Goal: Task Accomplishment & Management: Complete application form

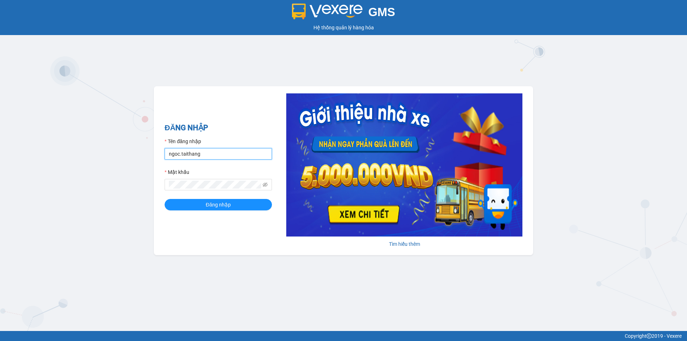
click at [231, 152] on input "ngoc.taithang" at bounding box center [218, 153] width 107 height 11
type input "nhi.taithang"
click at [227, 205] on span "Đăng nhập" at bounding box center [218, 205] width 25 height 8
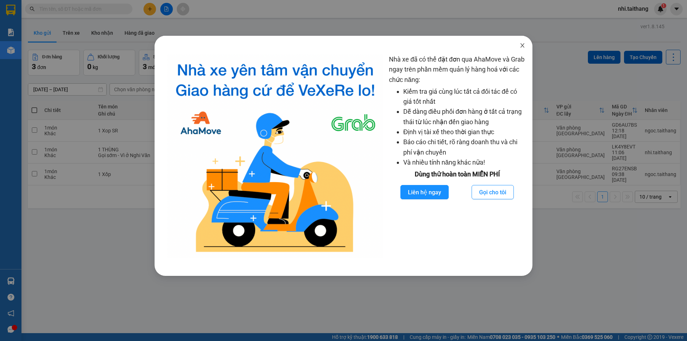
click at [520, 45] on icon "close" at bounding box center [523, 46] width 6 height 6
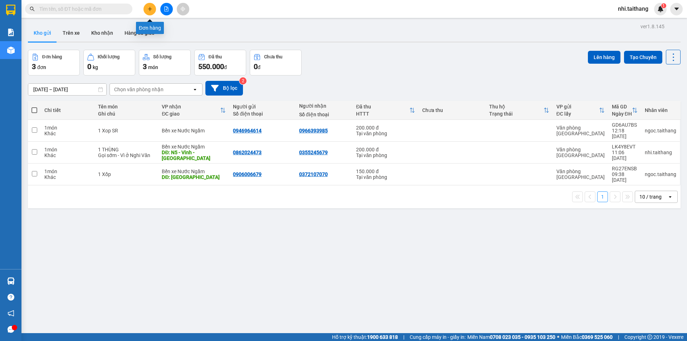
click at [151, 10] on icon "plus" at bounding box center [149, 8] width 5 height 5
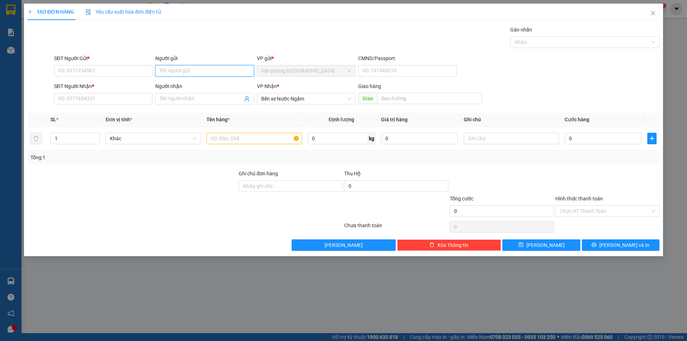
click at [195, 70] on input "Người gửi" at bounding box center [204, 70] width 98 height 11
type input "bà già"
click at [121, 101] on input "SĐT Người Nhận *" at bounding box center [103, 98] width 98 height 11
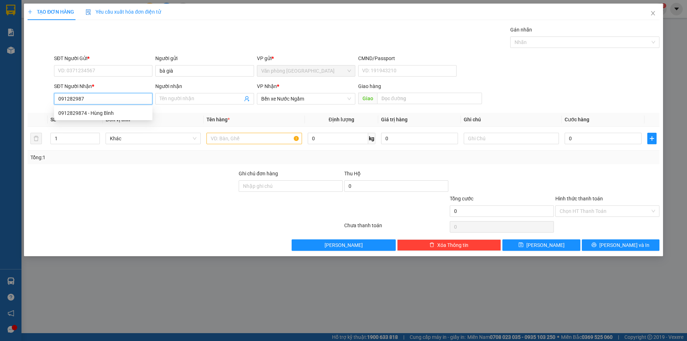
type input "0912829874"
click at [113, 116] on div "0912829874 - Hùng Bình" at bounding box center [103, 113] width 90 height 8
type input "Hùng Bình"
type input "Bai vot -Ha tinh"
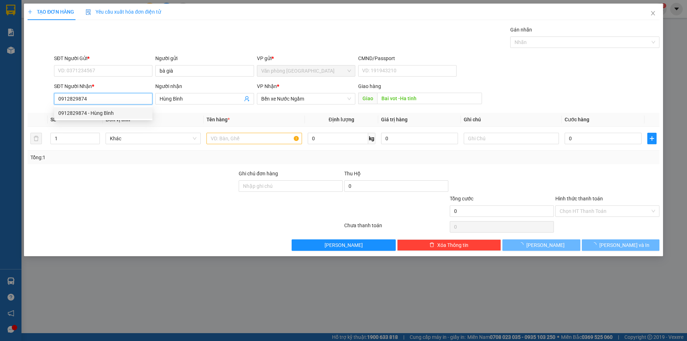
type input "150.000"
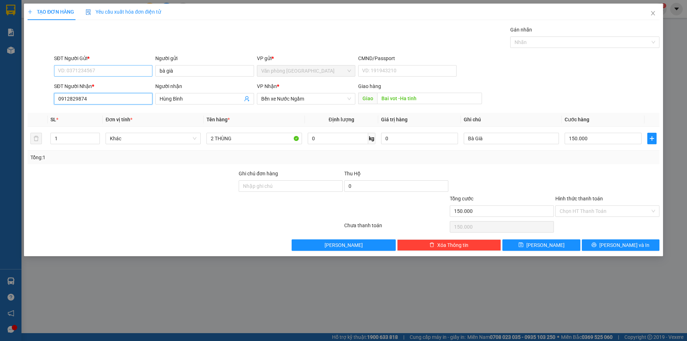
type input "0912829874"
click at [114, 67] on input "SĐT Người Gửi *" at bounding box center [103, 70] width 98 height 11
click at [205, 93] on span "Hùng Bình" at bounding box center [204, 98] width 98 height 11
click at [585, 208] on input "Hình thức thanh toán" at bounding box center [605, 211] width 91 height 11
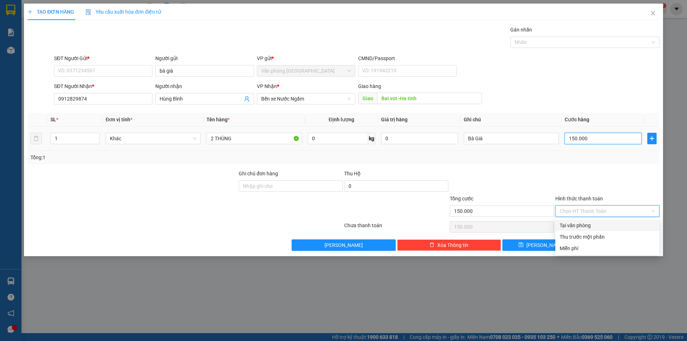
click at [599, 138] on input "150.000" at bounding box center [603, 138] width 77 height 11
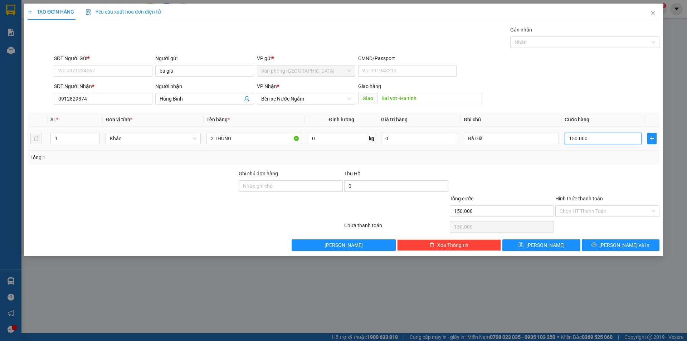
type input "0"
type input "2"
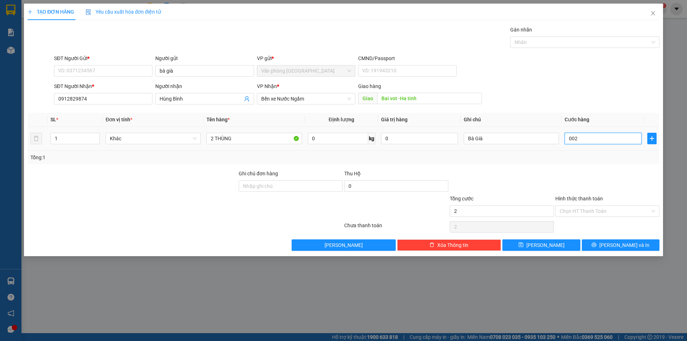
type input "0.020"
type input "2.000.201"
type input "002.000.201"
type input "200.020"
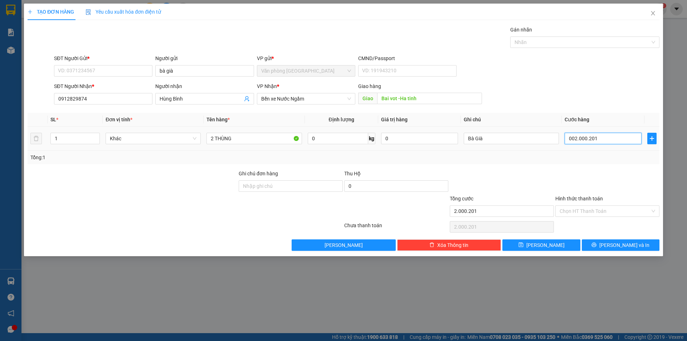
type input "200.020"
type input "00.200.020"
type input "20.002"
type input "0.020.002"
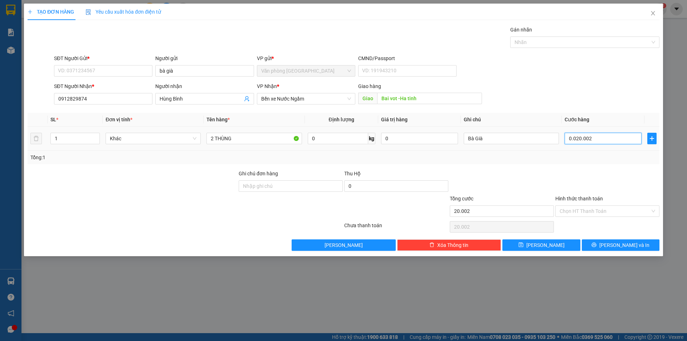
type input "2.000"
type input "002.000"
type input "200"
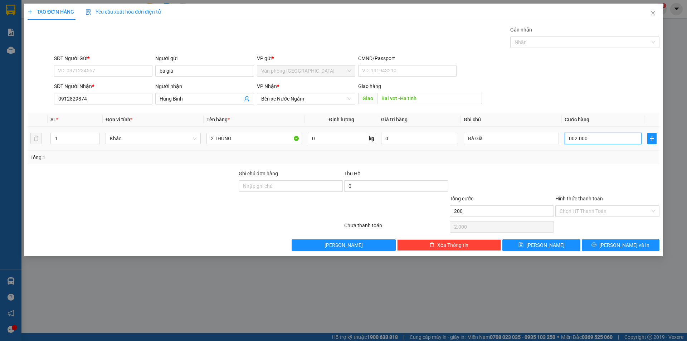
type input "00.200"
type input "20"
type input "0.020"
type input "2"
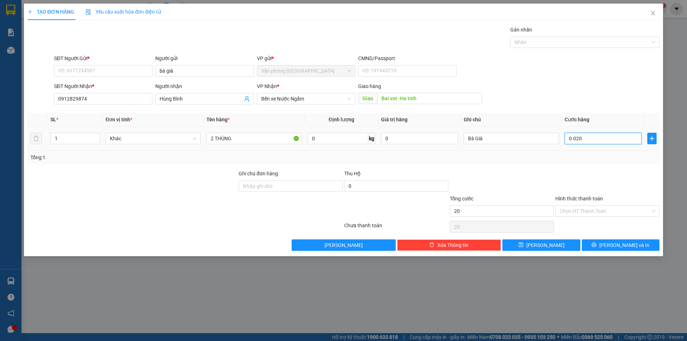
type input "2"
type input "002"
type input "0"
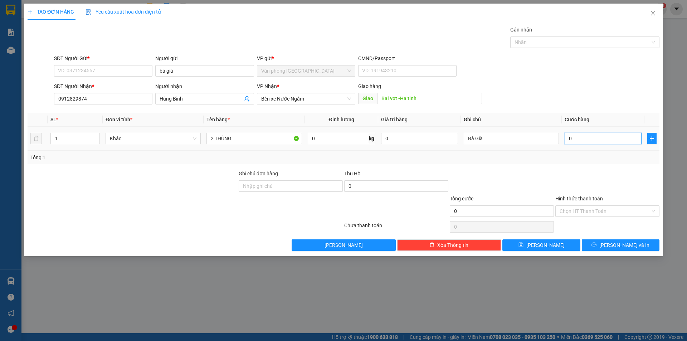
type input "2"
type input "002"
type input "20"
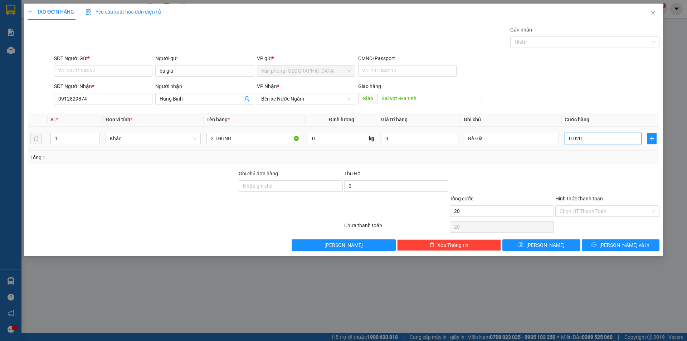
type input "00.200"
type input "200"
type input "00.200"
type input "200.000"
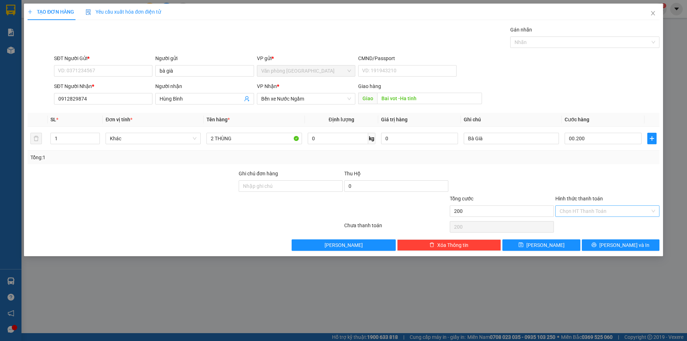
type input "200.000"
click at [582, 211] on input "Hình thức thanh toán" at bounding box center [605, 211] width 91 height 11
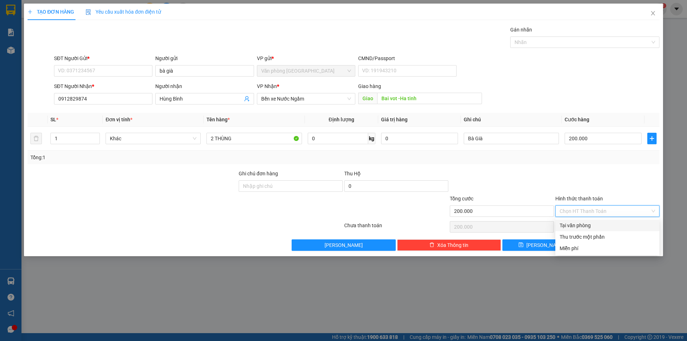
click at [576, 225] on div "Tại văn phòng" at bounding box center [608, 226] width 96 height 8
type input "0"
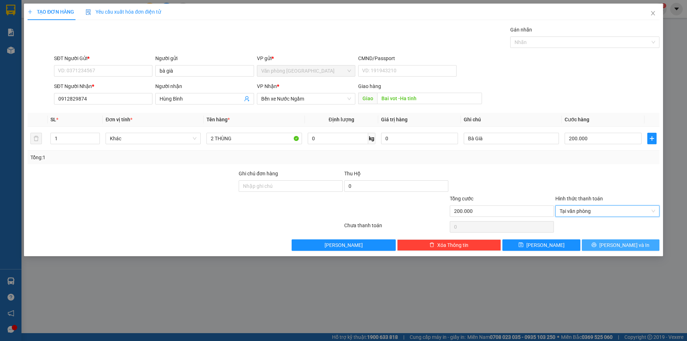
click at [625, 246] on span "[PERSON_NAME] và In" at bounding box center [624, 245] width 50 height 8
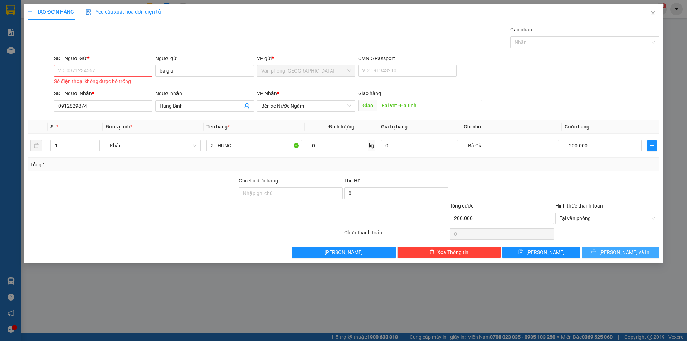
click at [628, 253] on span "[PERSON_NAME] và In" at bounding box center [624, 252] width 50 height 8
click at [98, 74] on input "SĐT Người Gửi *" at bounding box center [103, 70] width 98 height 11
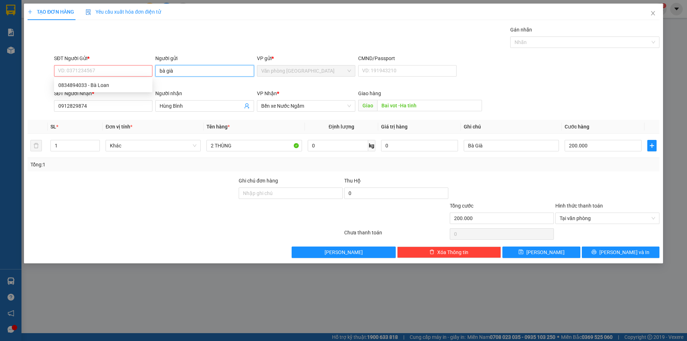
click at [190, 68] on input "bà già" at bounding box center [204, 70] width 98 height 11
click at [127, 73] on input "SĐT Người Gửi *" at bounding box center [103, 70] width 98 height 11
click at [110, 85] on div "0834894033 - Bà Loan" at bounding box center [103, 85] width 90 height 8
type input "0834894033"
type input "Bà Loan"
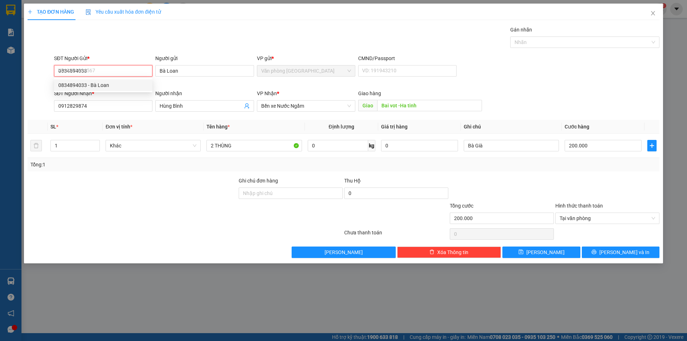
type input "150.000"
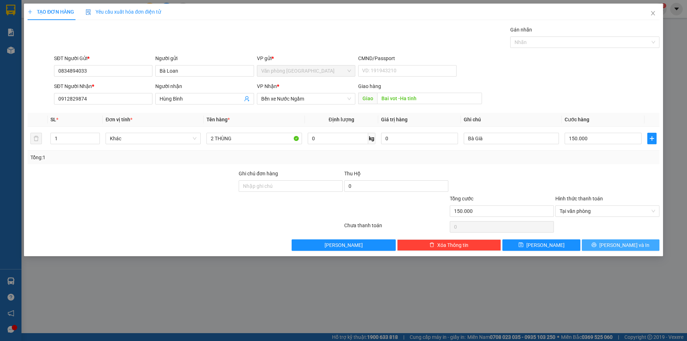
click at [636, 246] on button "[PERSON_NAME] và In" at bounding box center [621, 244] width 78 height 11
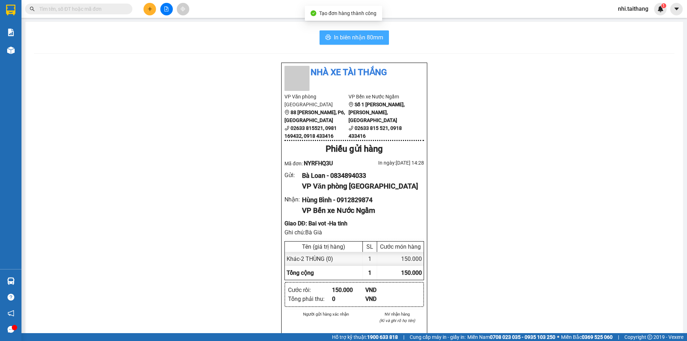
click at [334, 36] on span "In biên nhận 80mm" at bounding box center [358, 37] width 49 height 9
